Goal: Find specific page/section: Find specific page/section

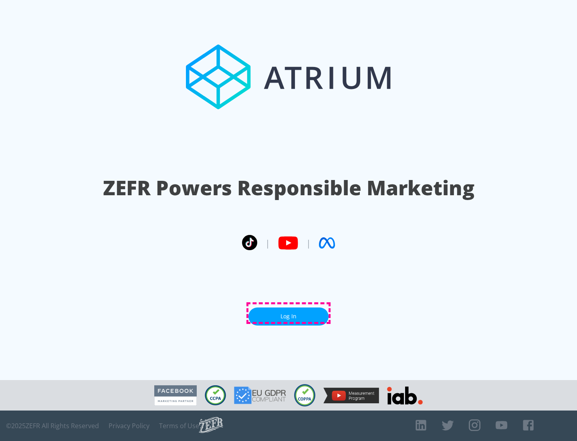
click at [289, 313] on link "Log In" at bounding box center [288, 316] width 80 height 18
